Goal: Use online tool/utility: Utilize a website feature to perform a specific function

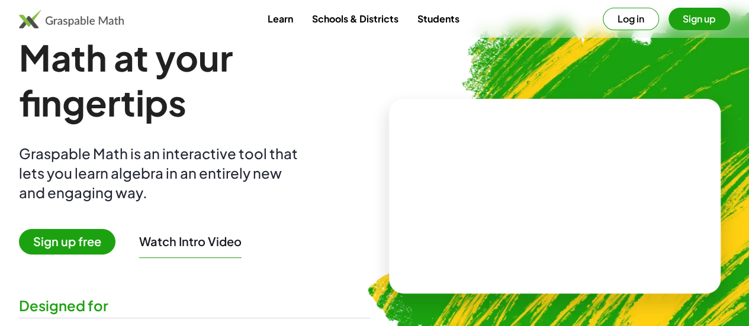
scroll to position [31, 0]
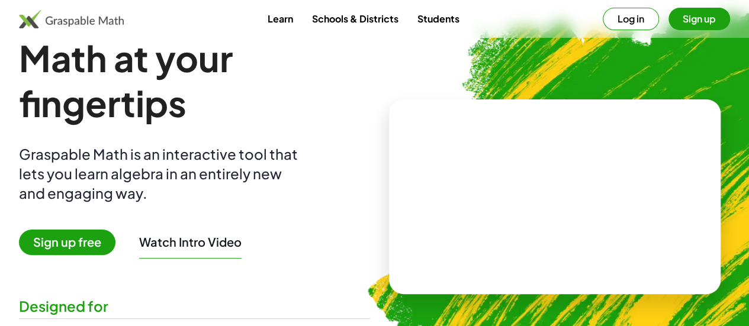
click at [669, 17] on button "Sign up" at bounding box center [700, 19] width 62 height 23
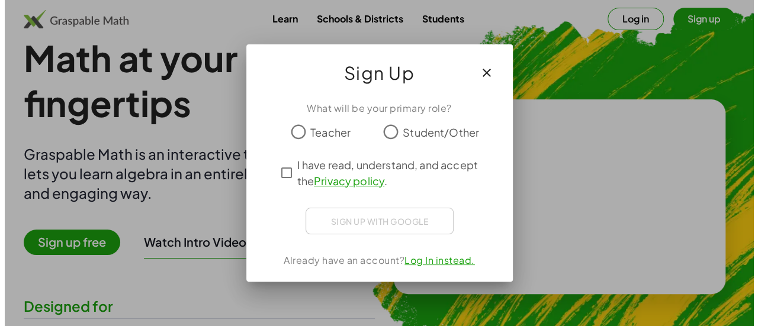
scroll to position [0, 0]
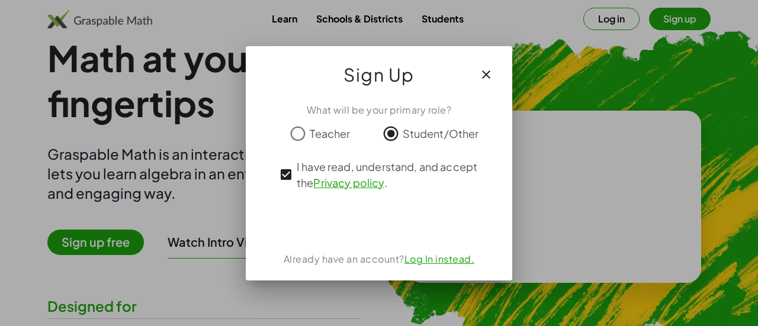
click at [491, 69] on icon "button" at bounding box center [486, 75] width 14 height 14
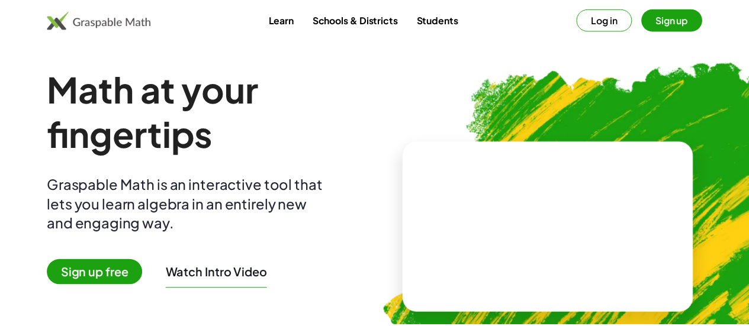
scroll to position [31, 0]
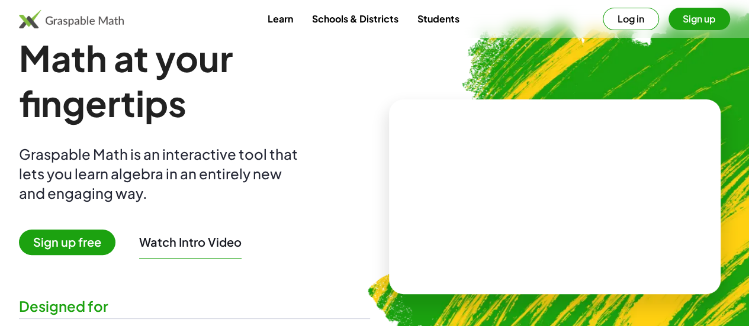
click at [497, 155] on video at bounding box center [555, 196] width 178 height 89
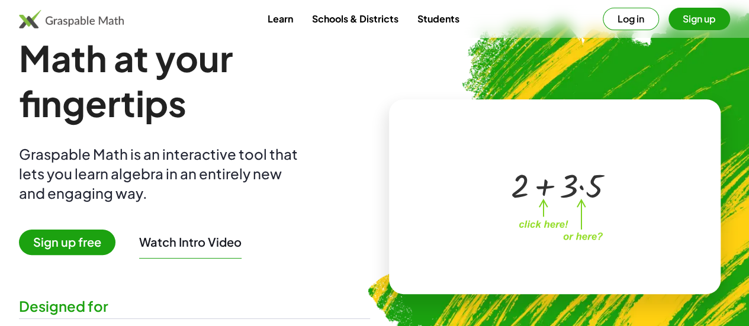
click at [533, 190] on div at bounding box center [557, 185] width 104 height 44
click at [575, 187] on div at bounding box center [557, 185] width 104 height 44
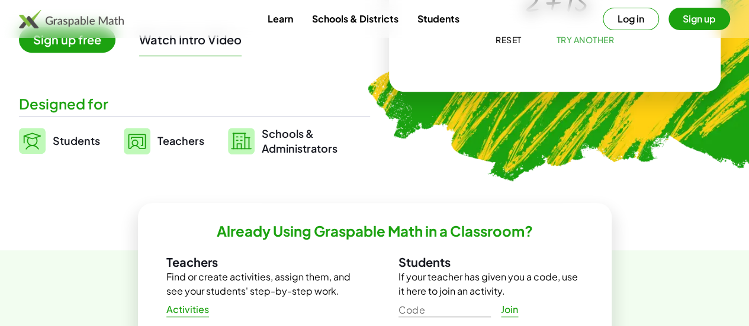
scroll to position [237, 0]
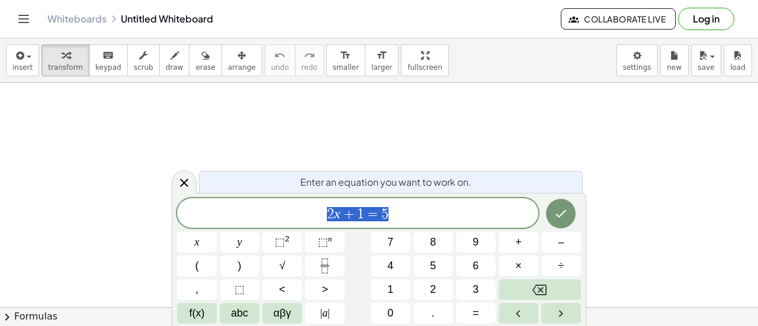
drag, startPoint x: 390, startPoint y: 215, endPoint x: 297, endPoint y: 214, distance: 92.4
click at [297, 214] on span "2 x + 1 = 5" at bounding box center [357, 214] width 361 height 17
click at [558, 211] on icon "Done" at bounding box center [561, 214] width 14 height 14
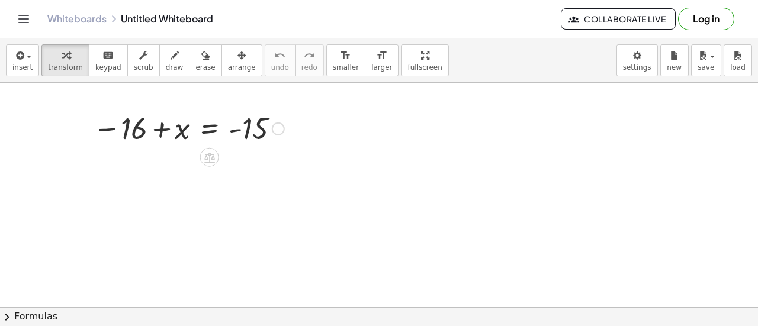
click at [274, 127] on div at bounding box center [278, 128] width 13 height 13
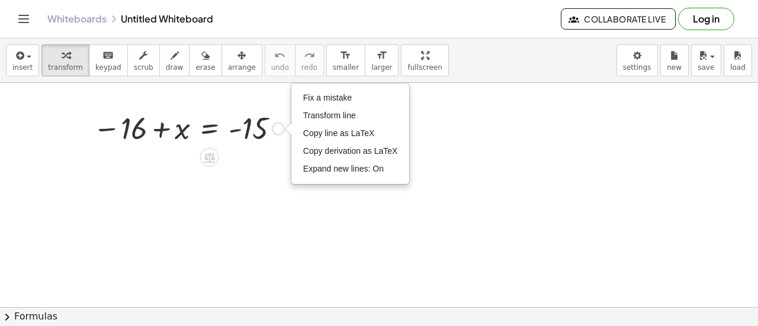
click at [161, 128] on div at bounding box center [188, 127] width 203 height 39
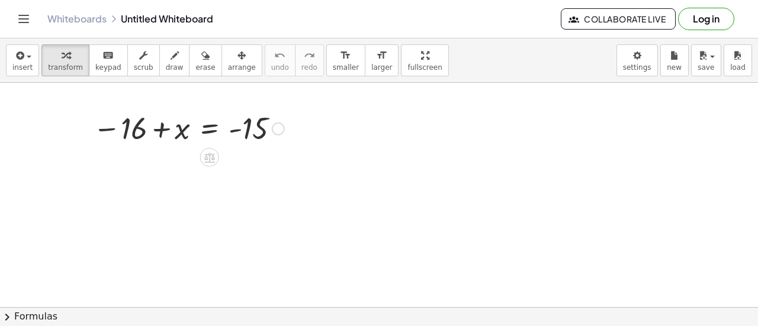
click at [107, 125] on div at bounding box center [188, 127] width 203 height 39
click at [204, 125] on div at bounding box center [188, 127] width 203 height 39
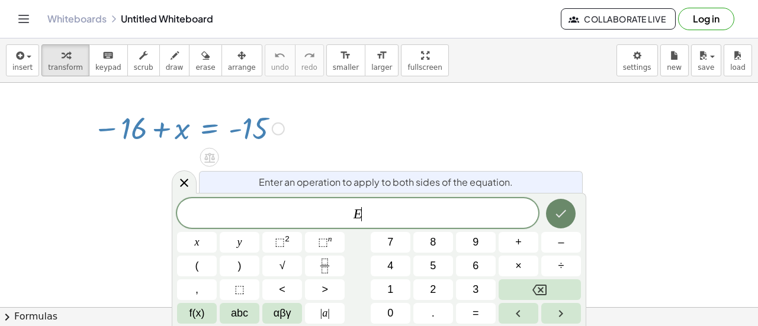
click at [564, 215] on icon "Done" at bounding box center [561, 214] width 14 height 14
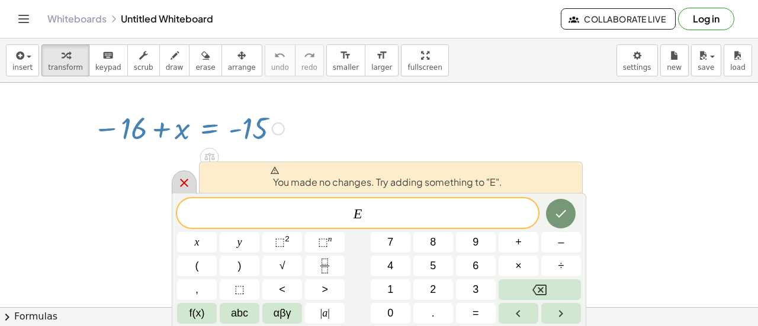
click at [182, 183] on icon at bounding box center [184, 183] width 14 height 14
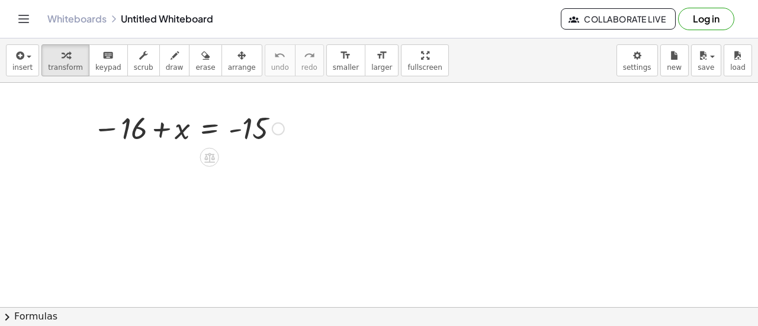
click at [247, 126] on div at bounding box center [188, 127] width 203 height 39
click at [277, 130] on div "Fix a mistake Transform line Copy line as LaTeX Copy derivation as LaTeX Expand…" at bounding box center [278, 128] width 13 height 13
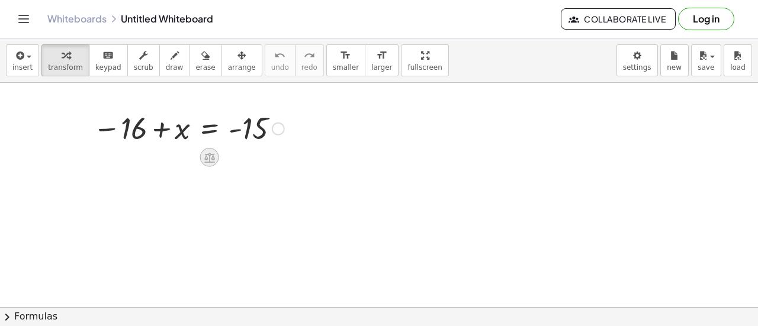
click at [209, 160] on icon at bounding box center [209, 158] width 12 height 12
click at [256, 161] on icon at bounding box center [257, 157] width 11 height 11
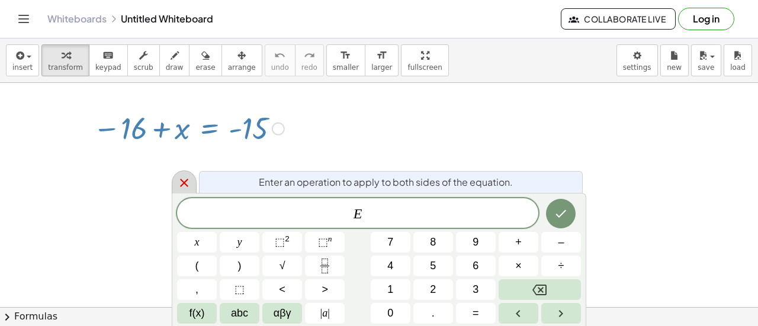
click at [172, 184] on div at bounding box center [184, 182] width 25 height 23
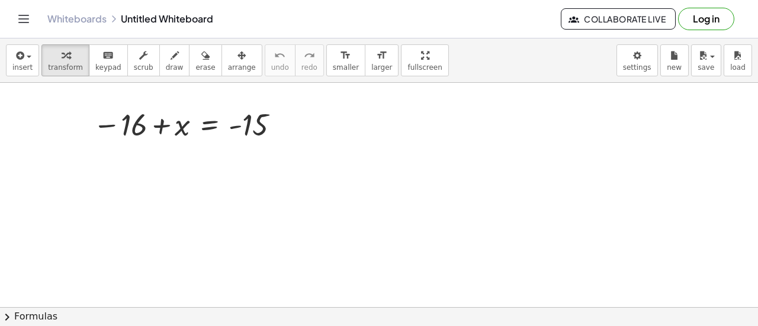
scroll to position [7, 0]
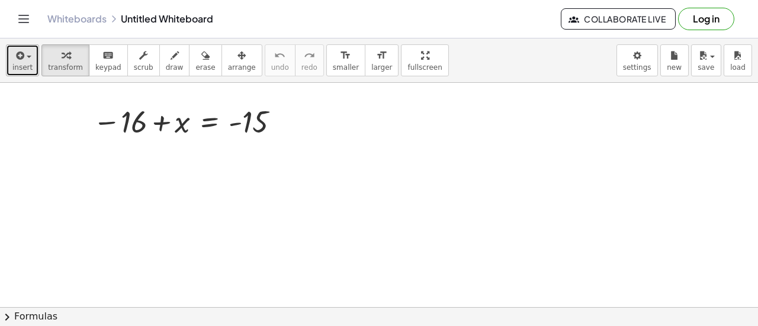
click at [20, 66] on span "insert" at bounding box center [22, 67] width 20 height 8
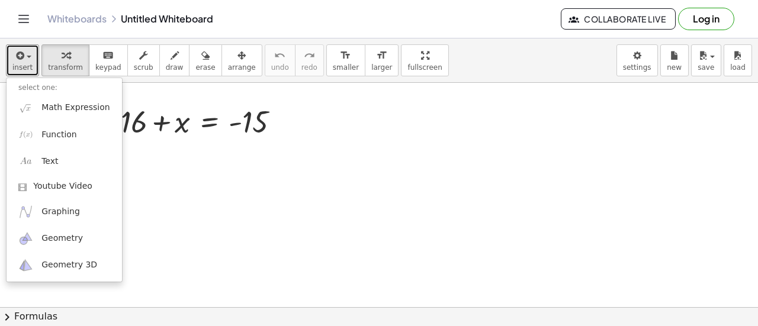
click at [159, 239] on div at bounding box center [379, 301] width 758 height 450
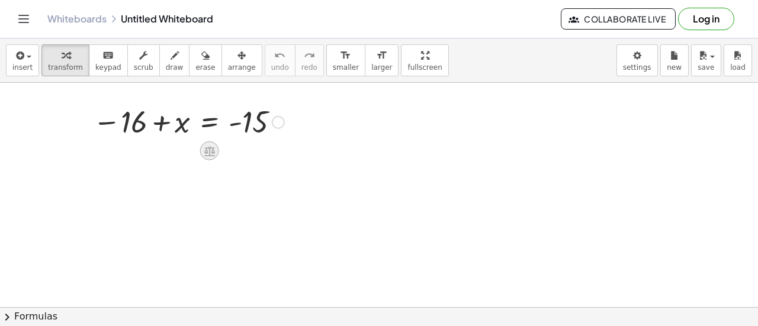
click at [206, 155] on icon at bounding box center [209, 151] width 11 height 10
click at [257, 152] on icon at bounding box center [257, 151] width 11 height 11
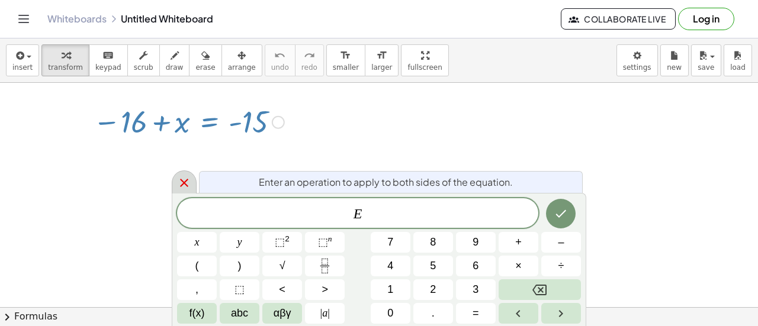
click at [174, 189] on div at bounding box center [184, 182] width 25 height 23
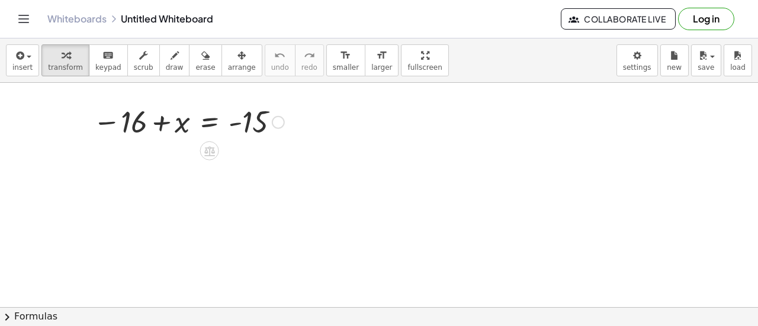
click at [283, 123] on div "Fix a mistake Transform line Copy line as LaTeX Copy derivation as LaTeX Expand…" at bounding box center [278, 122] width 13 height 13
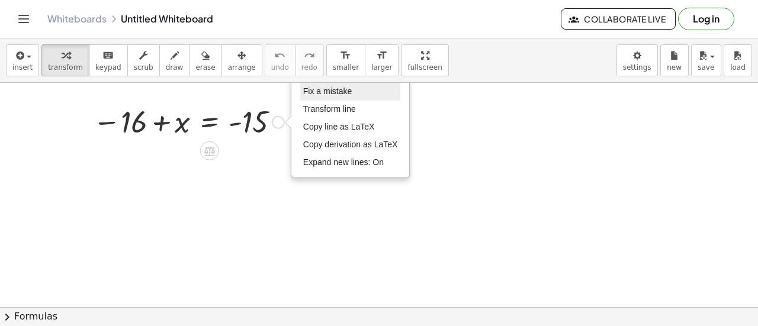
click at [331, 95] on li "Fix a mistake" at bounding box center [350, 92] width 101 height 18
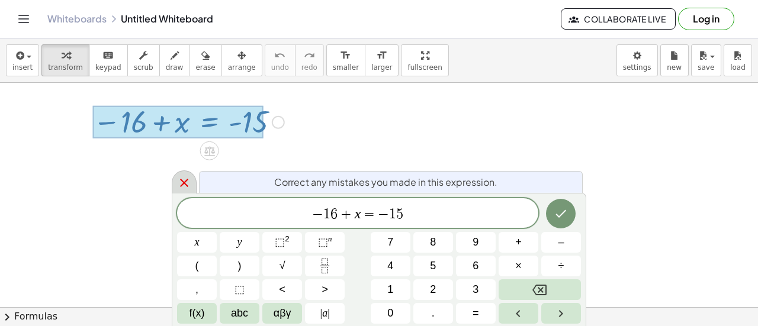
click at [184, 179] on icon at bounding box center [184, 183] width 14 height 14
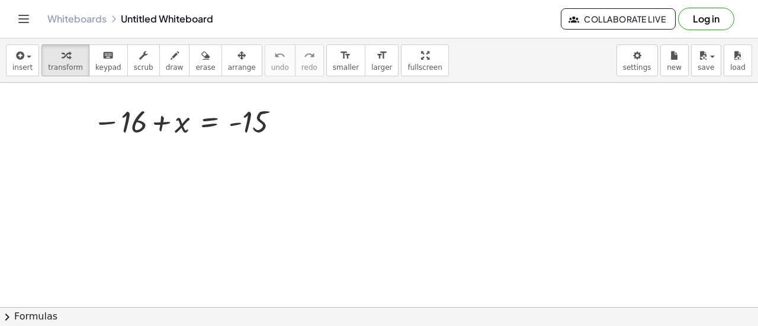
click at [406, 182] on div at bounding box center [379, 301] width 758 height 450
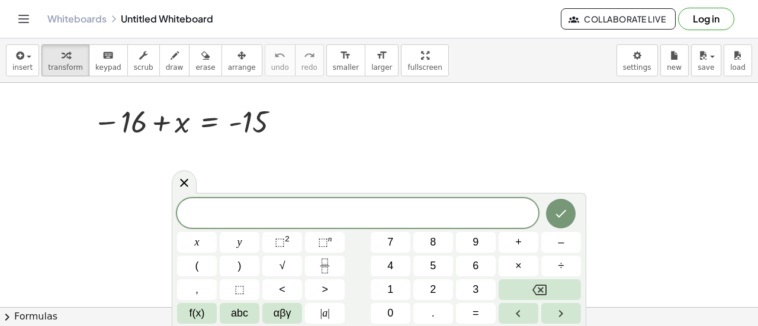
click at [411, 175] on div at bounding box center [379, 301] width 758 height 450
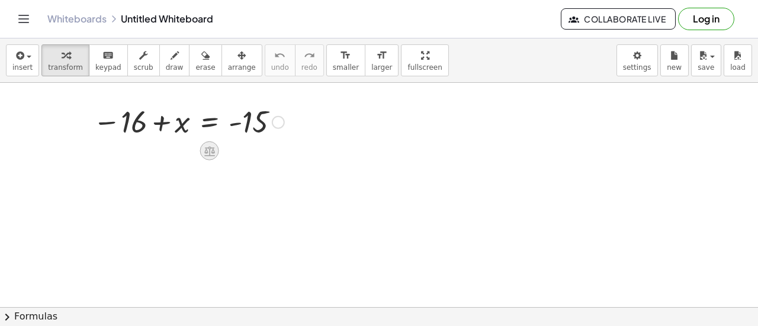
click at [206, 146] on icon at bounding box center [209, 151] width 11 height 10
click at [172, 275] on div at bounding box center [379, 301] width 758 height 450
click at [159, 124] on div at bounding box center [188, 121] width 203 height 39
click at [113, 121] on div at bounding box center [188, 121] width 203 height 39
click at [104, 121] on div at bounding box center [188, 121] width 203 height 39
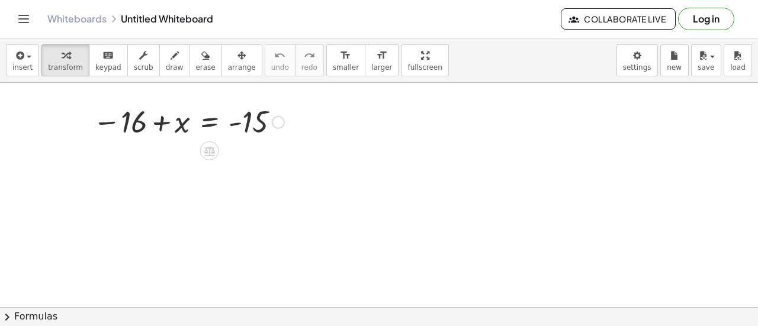
click at [254, 127] on div at bounding box center [188, 121] width 203 height 39
click at [239, 121] on div at bounding box center [188, 121] width 203 height 39
click at [156, 118] on div at bounding box center [188, 121] width 203 height 39
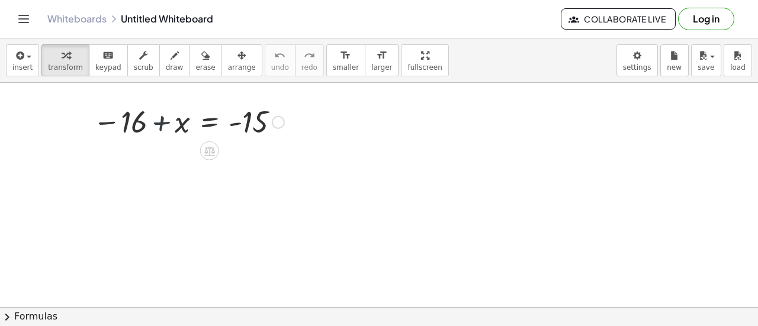
click at [156, 118] on div at bounding box center [188, 121] width 203 height 39
click at [134, 123] on div at bounding box center [188, 121] width 203 height 39
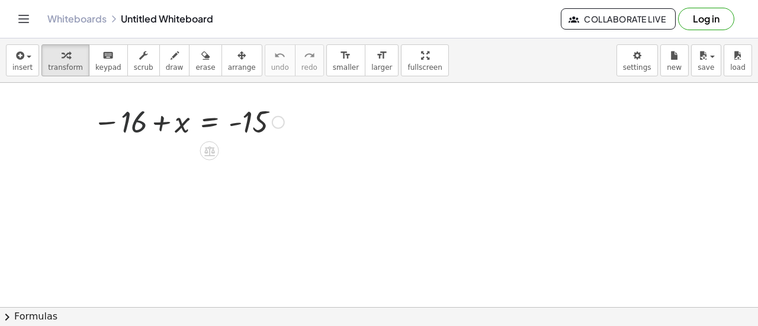
click at [134, 123] on div at bounding box center [188, 121] width 203 height 39
drag, startPoint x: 167, startPoint y: 121, endPoint x: 293, endPoint y: 121, distance: 125.6
click at [293, 121] on div "+ x − 16 + x = - 15 Fix a mistake Transform line Copy line as LaTeX Copy deriva…" at bounding box center [184, 121] width 218 height 45
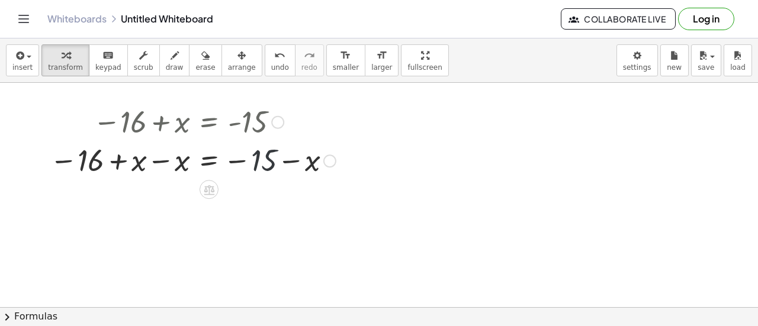
click at [258, 158] on div at bounding box center [193, 159] width 298 height 39
click at [134, 165] on div at bounding box center [193, 159] width 298 height 39
click at [97, 164] on div at bounding box center [193, 159] width 298 height 39
click at [300, 161] on div at bounding box center [193, 159] width 298 height 39
click at [273, 166] on div at bounding box center [193, 159] width 298 height 39
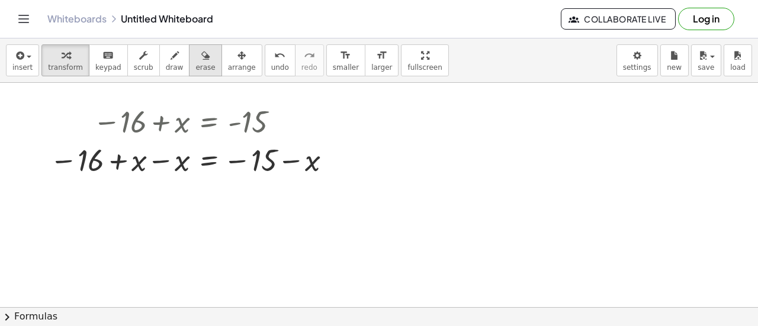
click at [201, 56] on icon "button" at bounding box center [205, 56] width 8 height 14
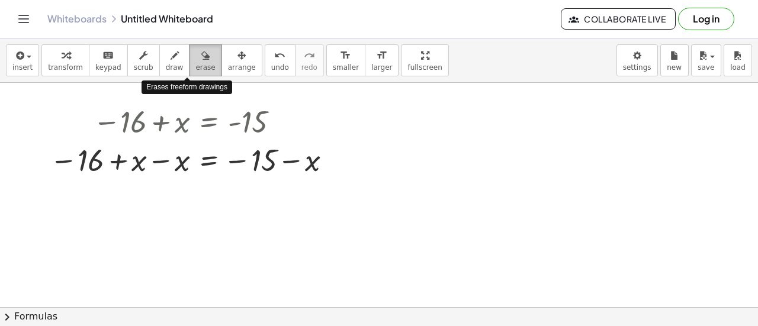
click at [201, 62] on icon "button" at bounding box center [205, 56] width 8 height 14
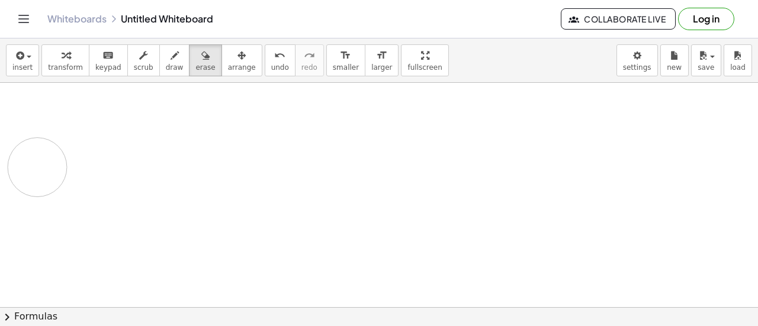
drag, startPoint x: 110, startPoint y: 115, endPoint x: 37, endPoint y: 166, distance: 89.3
click at [37, 166] on div at bounding box center [379, 301] width 758 height 450
drag, startPoint x: 53, startPoint y: 161, endPoint x: 130, endPoint y: 164, distance: 77.1
click at [130, 164] on div at bounding box center [379, 301] width 758 height 450
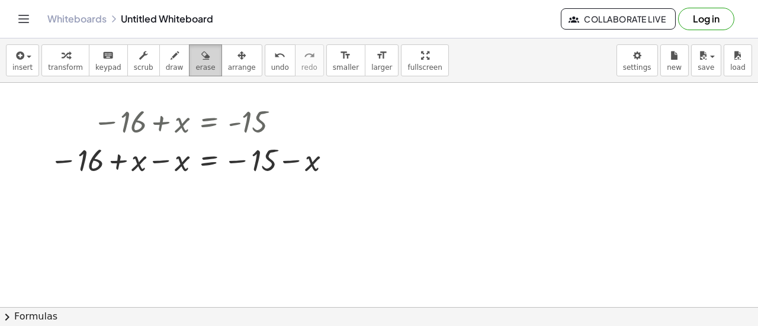
click at [201, 55] on icon "button" at bounding box center [205, 56] width 8 height 14
click at [161, 134] on div at bounding box center [379, 301] width 758 height 450
click at [201, 53] on icon "button" at bounding box center [205, 56] width 8 height 14
click at [166, 56] on div "button" at bounding box center [175, 55] width 18 height 14
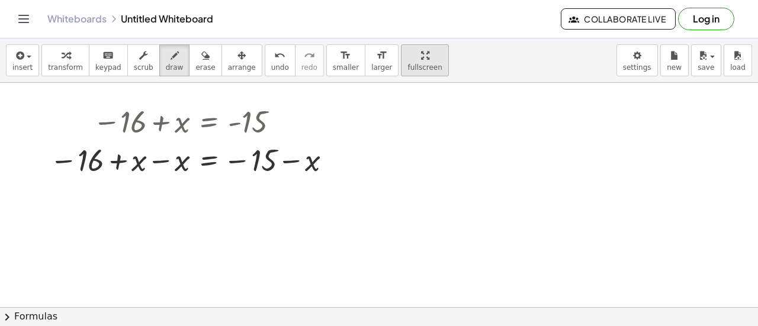
click at [408, 65] on span "fullscreen" at bounding box center [425, 67] width 34 height 8
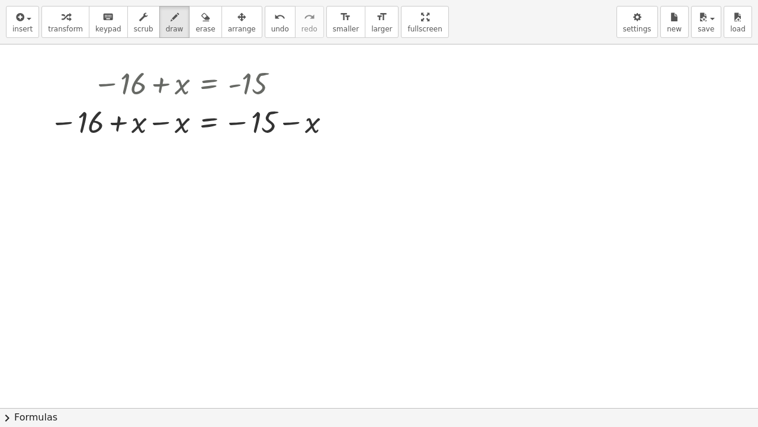
drag, startPoint x: 380, startPoint y: 17, endPoint x: 380, endPoint y: -55, distance: 71.7
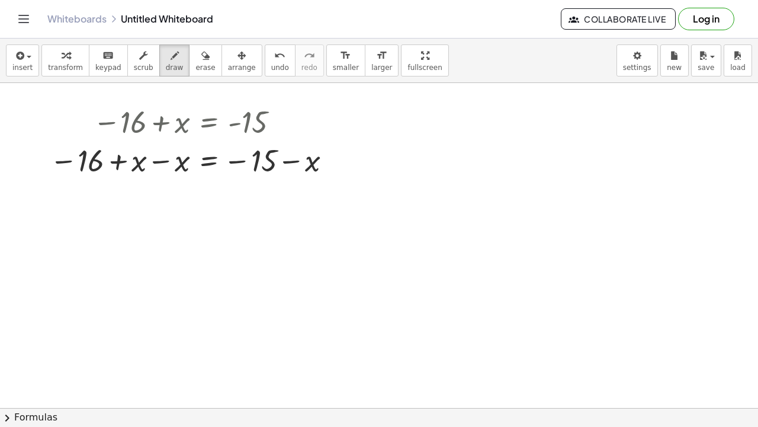
click at [380, 0] on html "Graspable Math Activities Get Started Activity Bank Assigned Work Classes White…" at bounding box center [379, 213] width 758 height 427
